Goal: Book appointment/travel/reservation

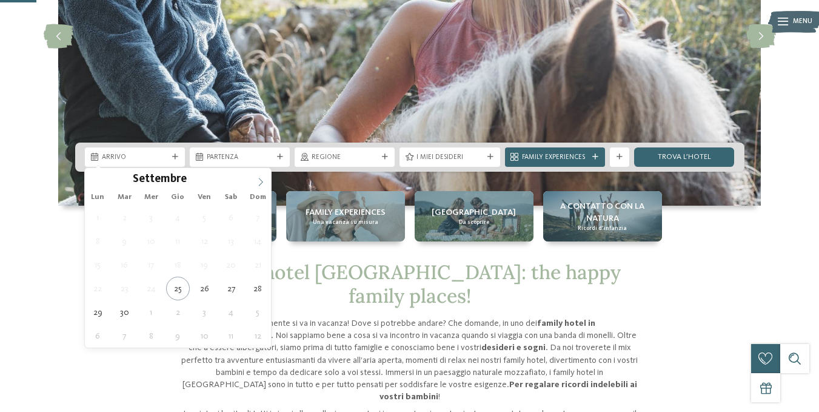
click at [257, 184] on icon at bounding box center [260, 182] width 8 height 8
click at [258, 182] on icon at bounding box center [260, 182] width 8 height 8
click at [258, 183] on icon at bounding box center [260, 182] width 8 height 8
type input "****"
click at [258, 183] on icon at bounding box center [260, 182] width 8 height 8
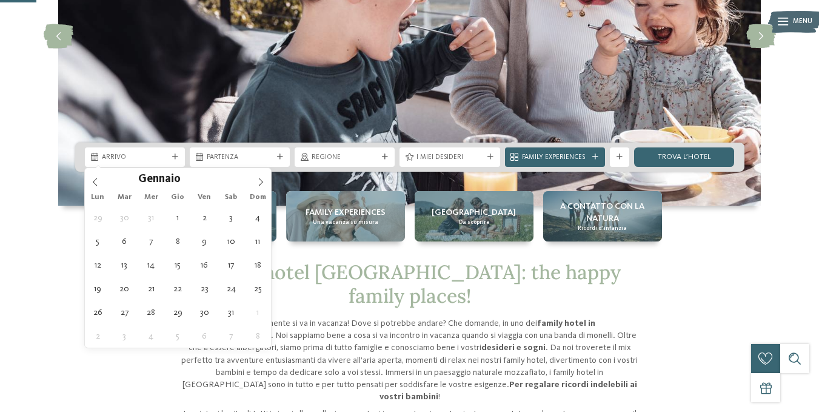
type div "01.01.2026"
type input "****"
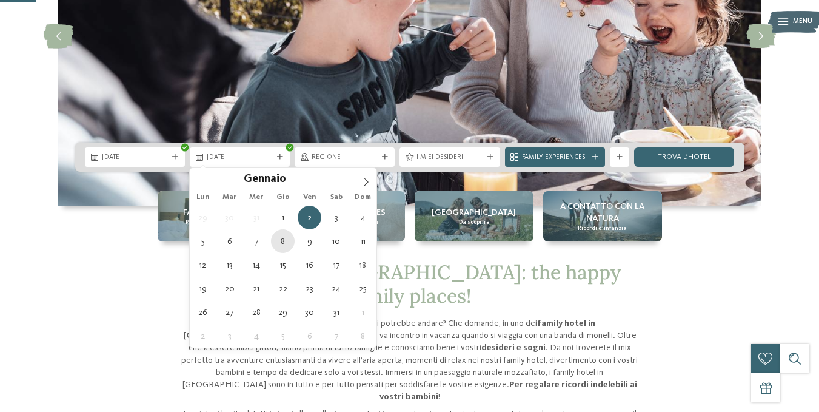
type div "08.01.2026"
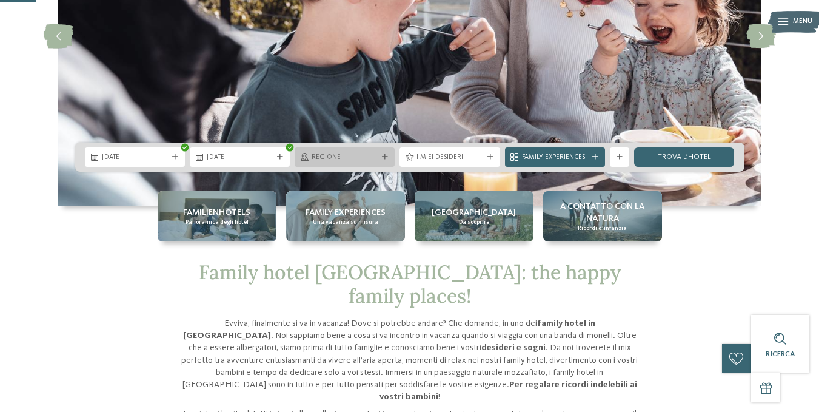
click at [337, 156] on span "Regione" at bounding box center [345, 158] width 66 height 10
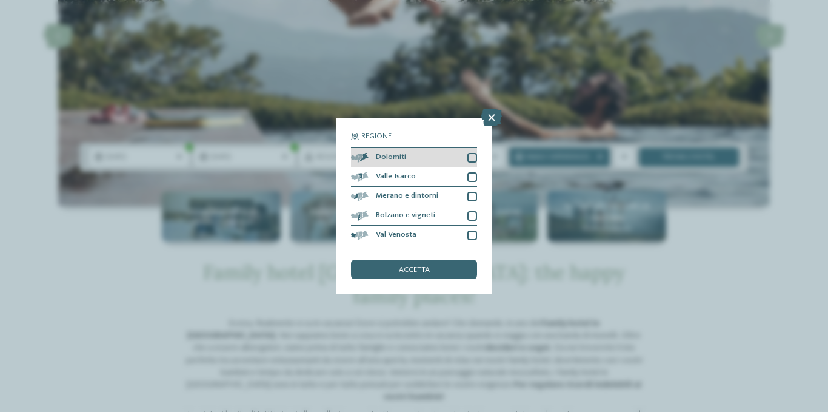
click at [474, 158] on div at bounding box center [472, 158] width 10 height 10
click at [474, 176] on div at bounding box center [472, 177] width 10 height 10
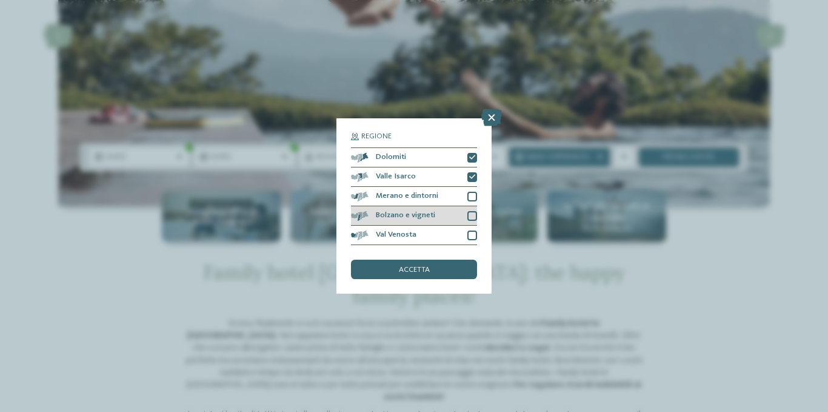
drag, startPoint x: 475, startPoint y: 198, endPoint x: 472, endPoint y: 212, distance: 14.3
click at [474, 199] on div at bounding box center [472, 197] width 10 height 10
click at [471, 215] on div at bounding box center [472, 216] width 10 height 10
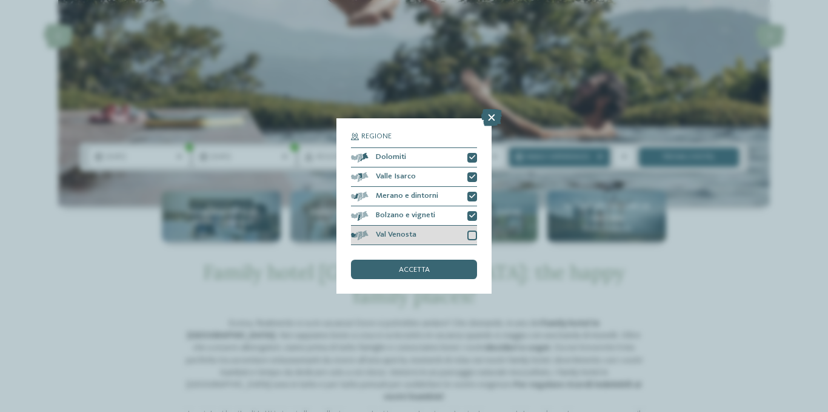
click at [472, 236] on div at bounding box center [472, 235] width 10 height 10
click at [428, 268] on span "accetta" at bounding box center [414, 270] width 31 height 8
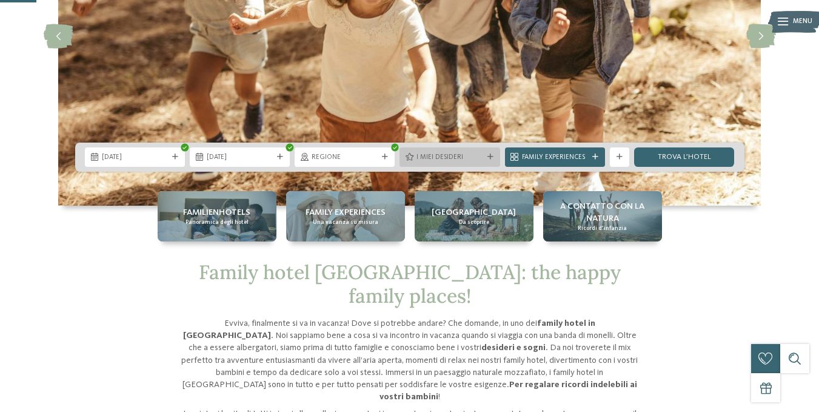
click at [452, 158] on span "I miei desideri" at bounding box center [450, 158] width 66 height 10
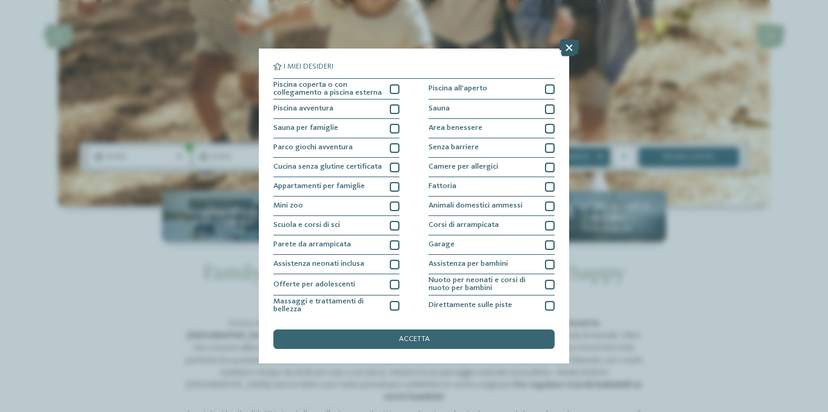
click at [572, 46] on icon at bounding box center [569, 47] width 21 height 17
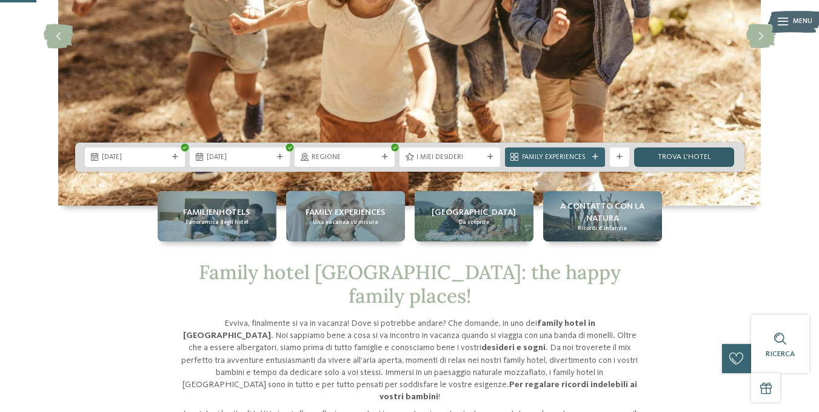
click at [675, 157] on link "trova l’hotel" at bounding box center [684, 156] width 100 height 19
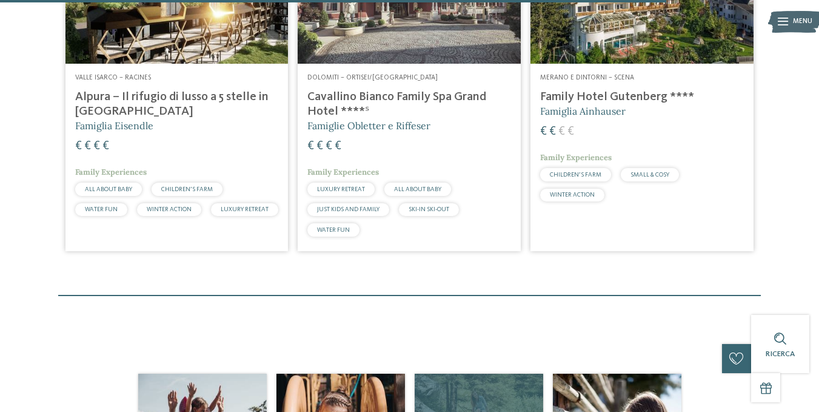
scroll to position [1573, 0]
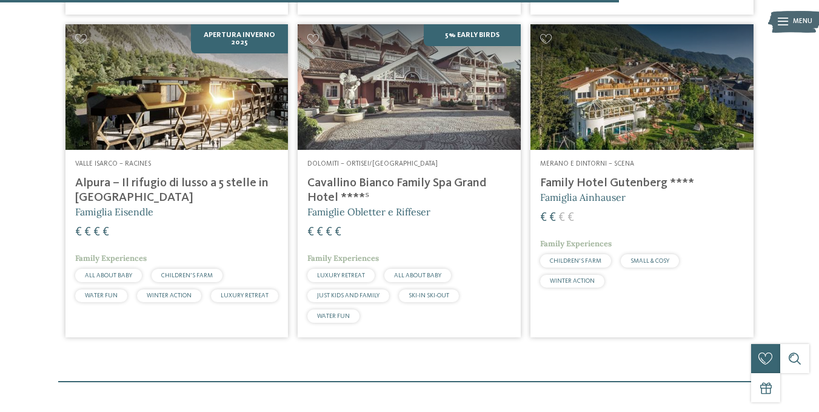
click at [632, 107] on img at bounding box center [642, 87] width 223 height 126
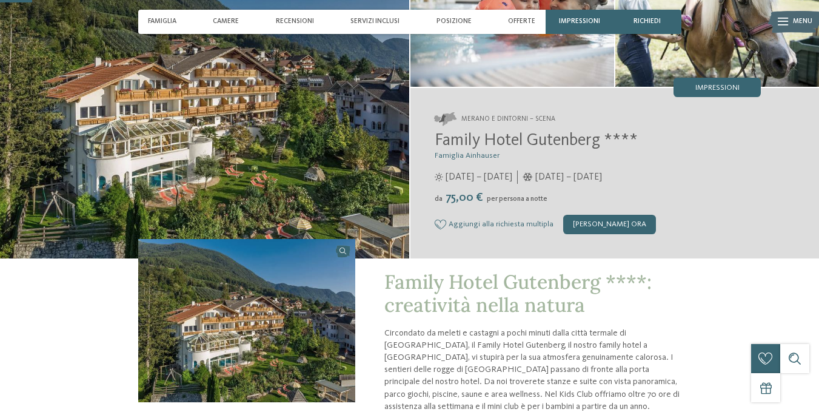
scroll to position [121, 0]
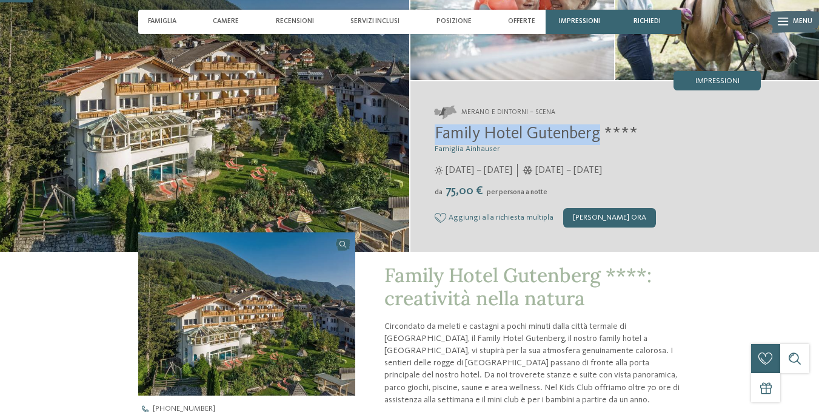
drag, startPoint x: 600, startPoint y: 133, endPoint x: 434, endPoint y: 133, distance: 166.1
click at [435, 133] on span "Family Hotel Gutenberg ****" at bounding box center [536, 134] width 203 height 17
copy span "Family Hotel Gutenberg"
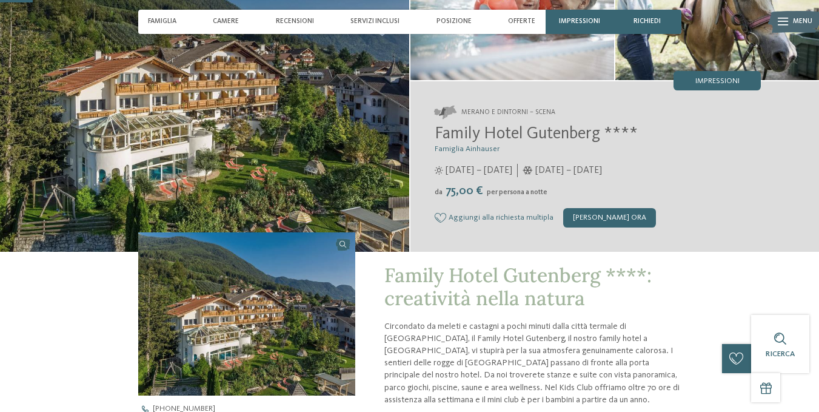
click at [698, 209] on div "Aggiungi alla richiesta multipla Rimuovi dalla richiesta multipla Richiedi ora" at bounding box center [598, 217] width 327 height 19
click at [606, 215] on div "[PERSON_NAME] ora" at bounding box center [609, 217] width 93 height 19
click at [369, 19] on span "Servizi inclusi" at bounding box center [374, 22] width 49 height 8
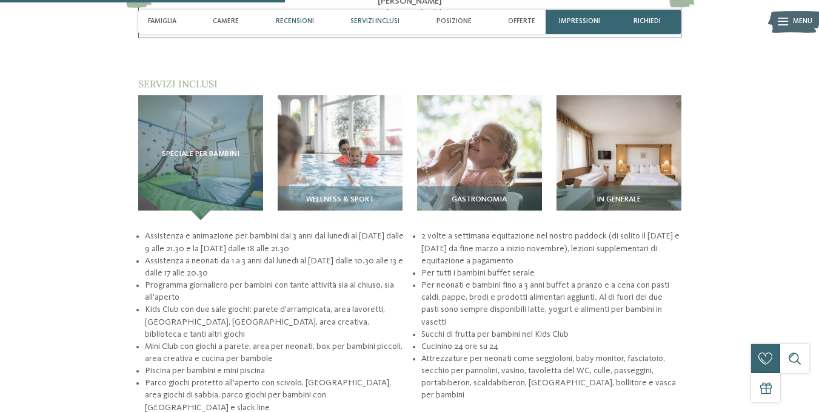
scroll to position [1203, 0]
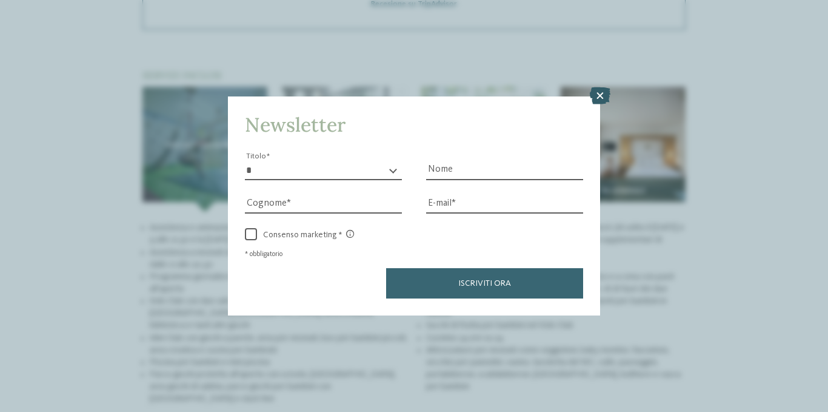
click at [595, 99] on icon at bounding box center [600, 95] width 21 height 17
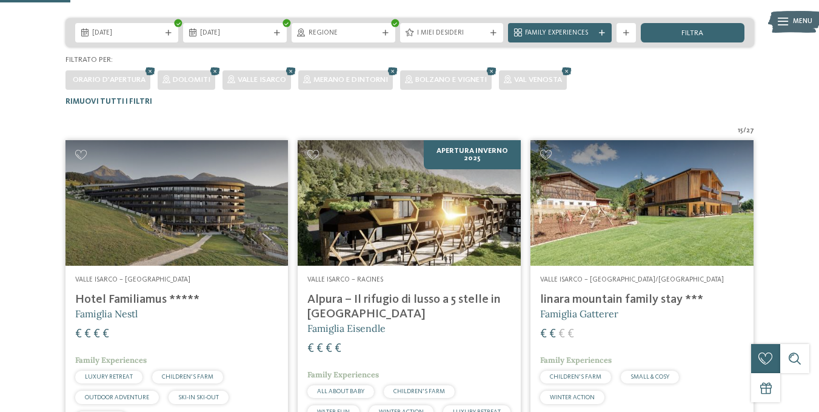
scroll to position [178, 0]
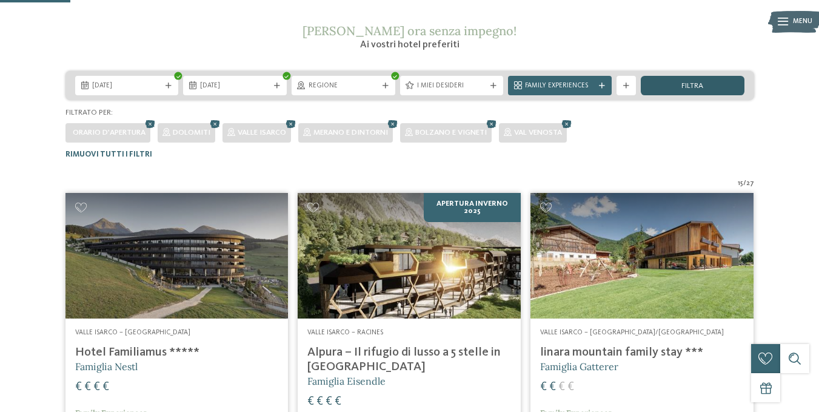
click at [693, 88] on span "filtra" at bounding box center [693, 86] width 22 height 8
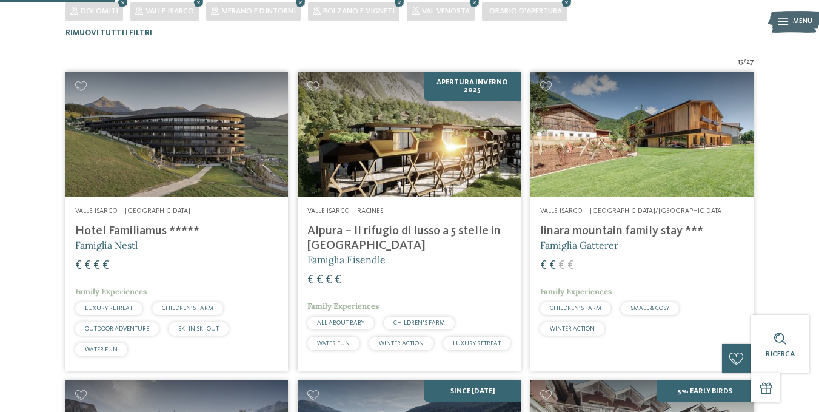
scroll to position [118, 0]
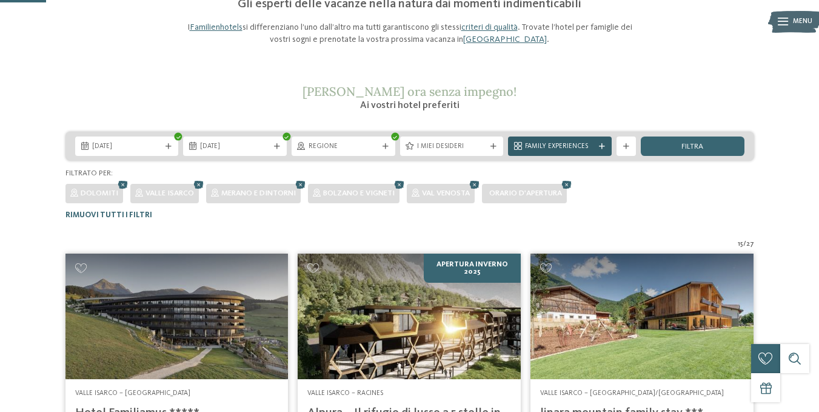
click at [544, 146] on span "Family Experiences" at bounding box center [560, 147] width 70 height 10
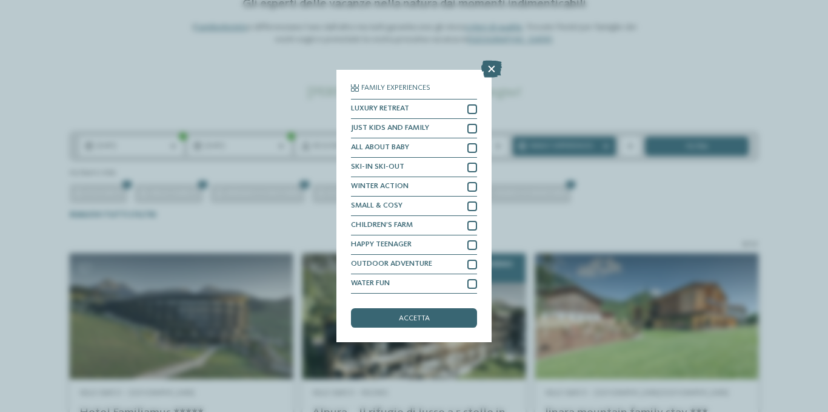
drag, startPoint x: 490, startPoint y: 66, endPoint x: 504, endPoint y: 71, distance: 14.8
click at [491, 66] on icon at bounding box center [491, 69] width 21 height 17
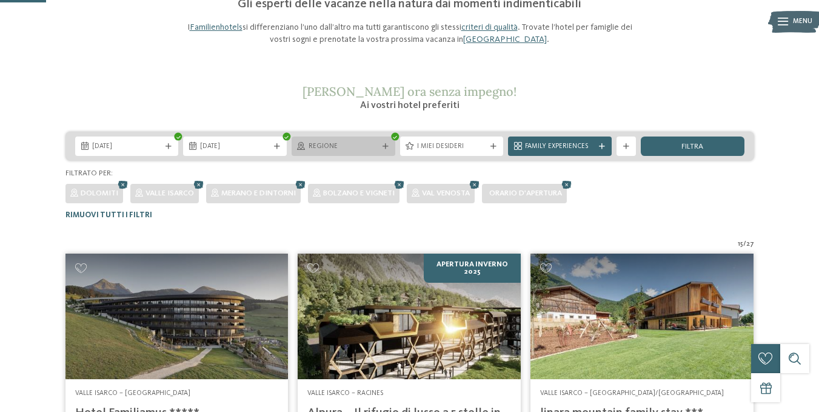
click at [378, 145] on div "Regione" at bounding box center [343, 146] width 75 height 10
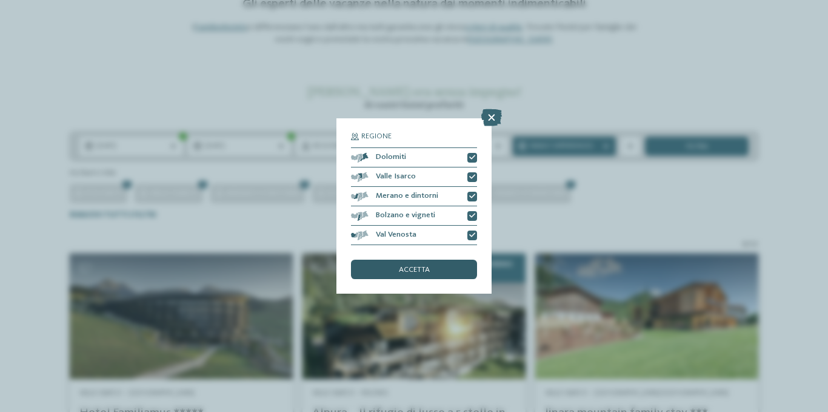
click at [417, 266] on span "accetta" at bounding box center [414, 270] width 31 height 8
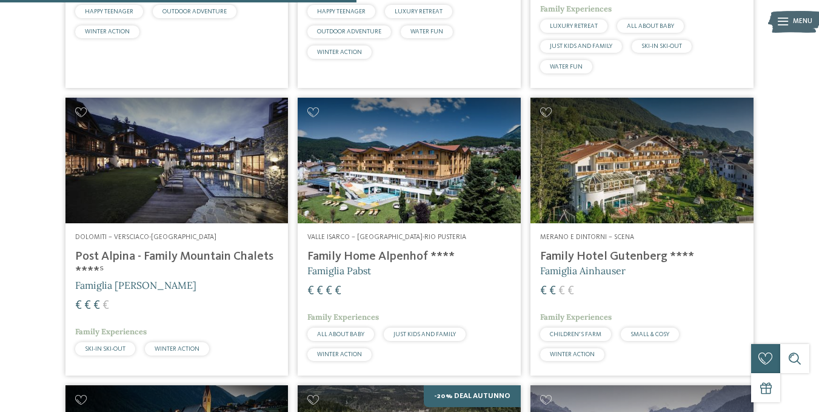
scroll to position [906, 0]
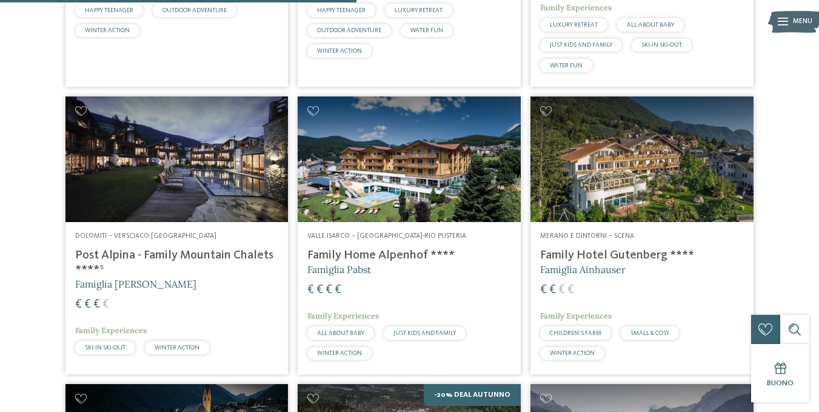
click at [145, 195] on img at bounding box center [176, 159] width 223 height 126
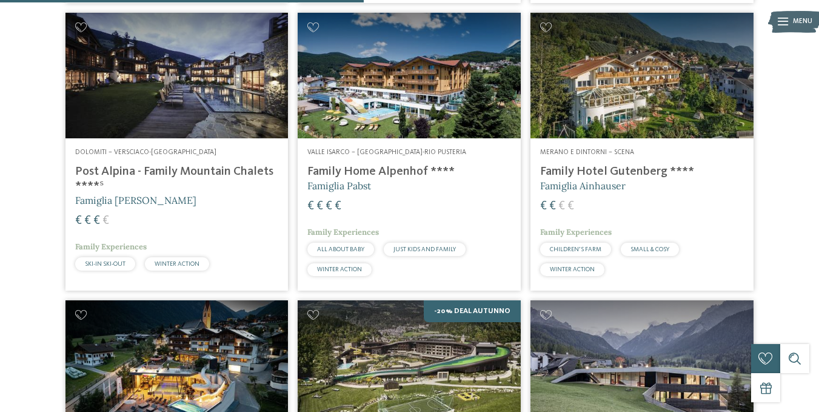
scroll to position [1148, 0]
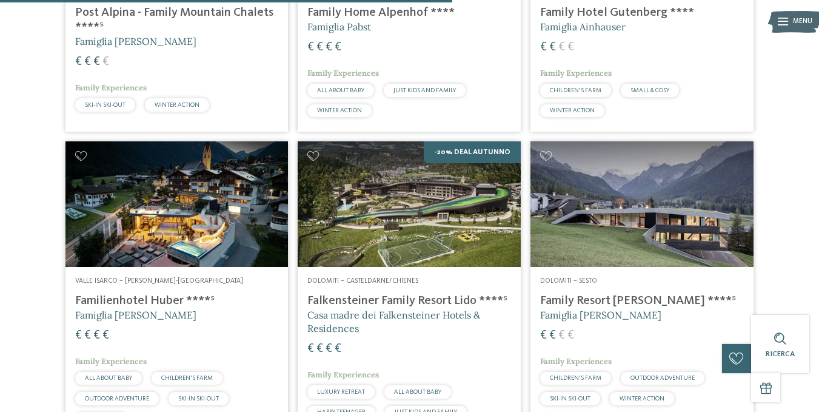
click at [592, 208] on img at bounding box center [642, 204] width 223 height 126
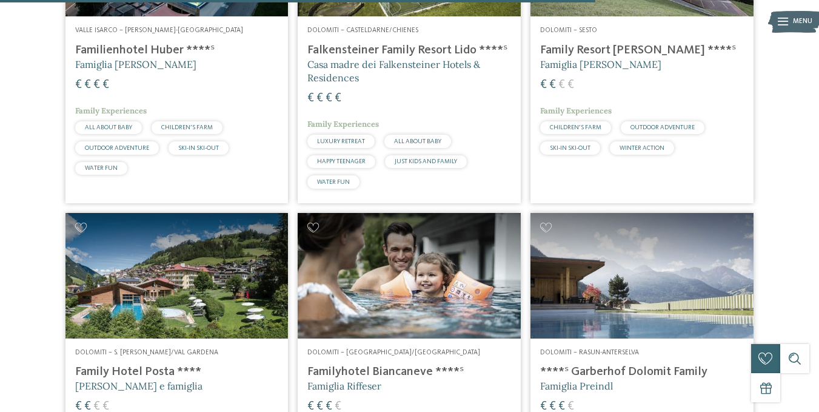
scroll to position [1512, 0]
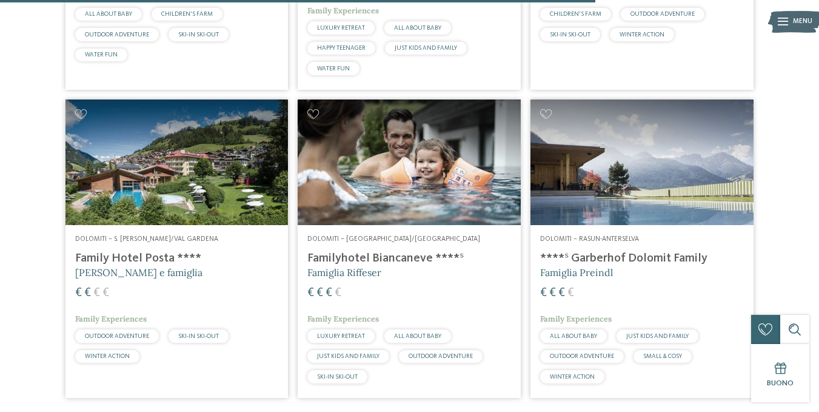
click at [139, 184] on img at bounding box center [176, 162] width 223 height 126
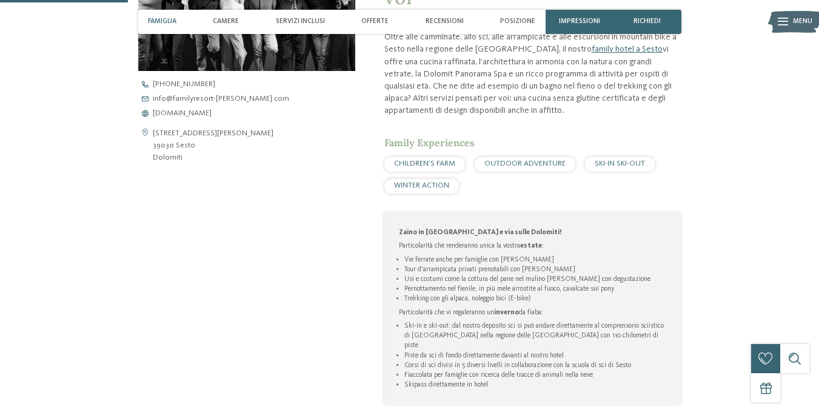
scroll to position [424, 0]
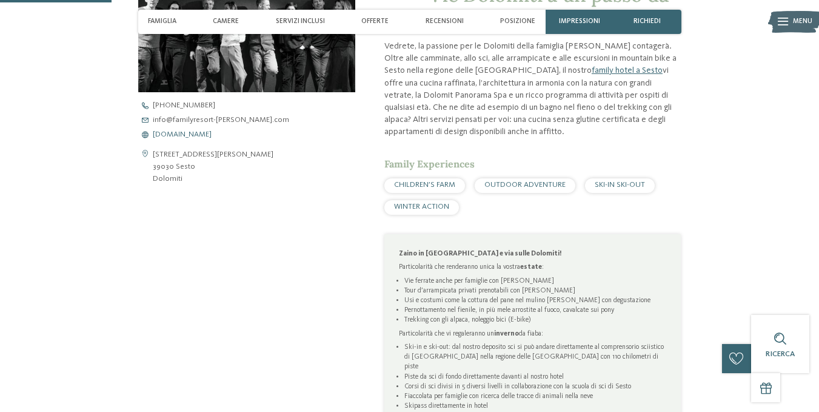
click at [196, 135] on span "[DOMAIN_NAME]" at bounding box center [182, 135] width 59 height 8
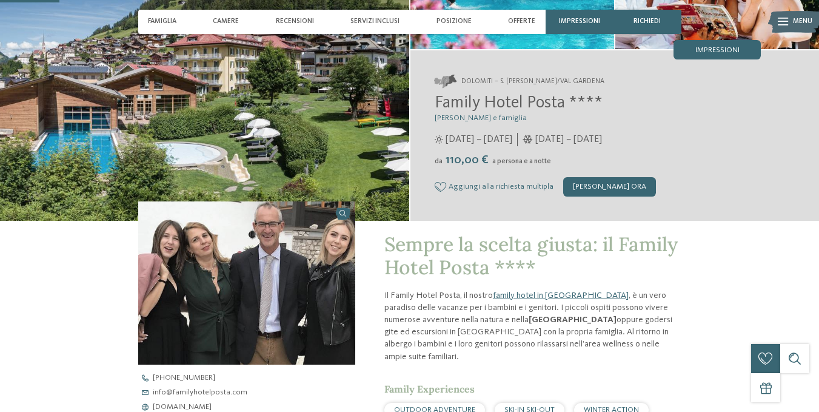
scroll to position [243, 0]
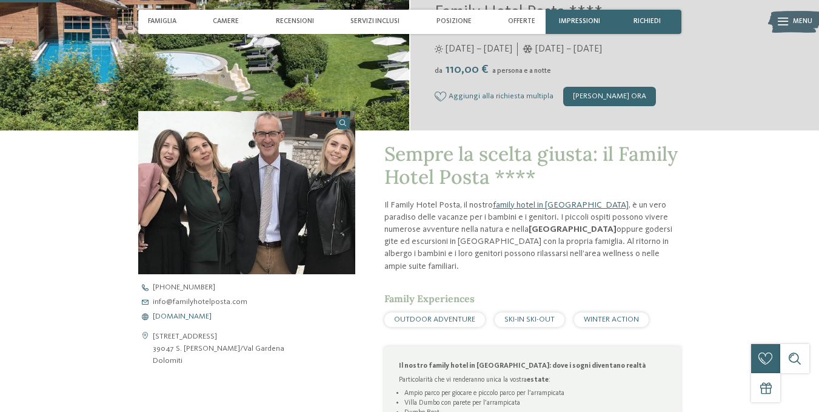
click at [195, 317] on span "[DOMAIN_NAME]" at bounding box center [182, 317] width 59 height 8
